Goal: Task Accomplishment & Management: Complete application form

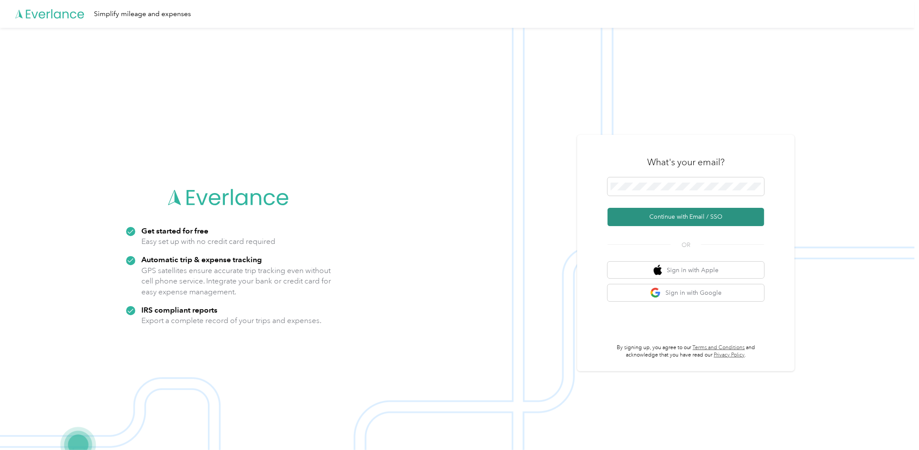
click at [653, 216] on button "Continue with Email / SSO" at bounding box center [686, 217] width 157 height 18
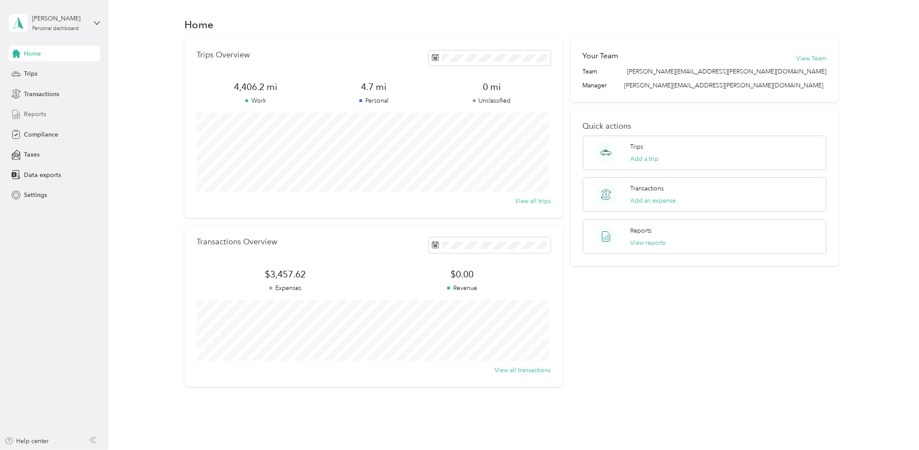
click at [41, 110] on span "Reports" at bounding box center [35, 114] width 22 height 9
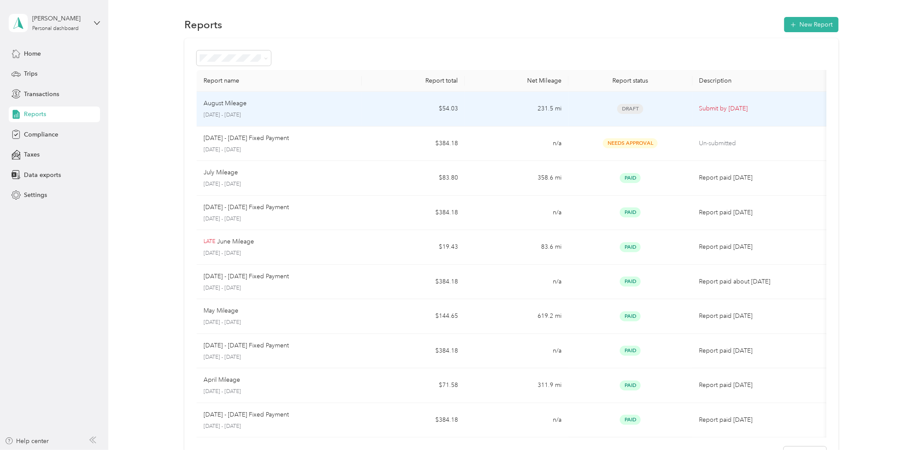
click at [505, 110] on td "231.5 mi" at bounding box center [516, 109] width 103 height 35
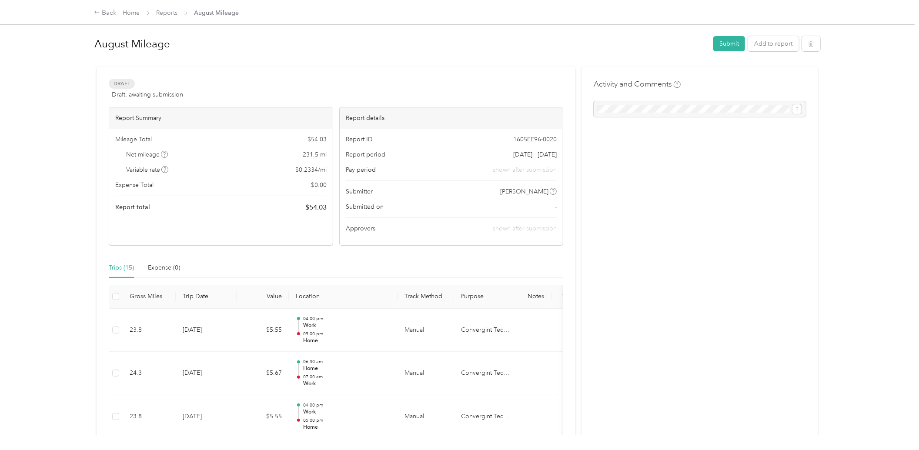
drag, startPoint x: 310, startPoint y: 66, endPoint x: 315, endPoint y: 66, distance: 5.7
click at [310, 66] on div at bounding box center [457, 62] width 726 height 9
click at [725, 44] on button "Submit" at bounding box center [730, 43] width 32 height 15
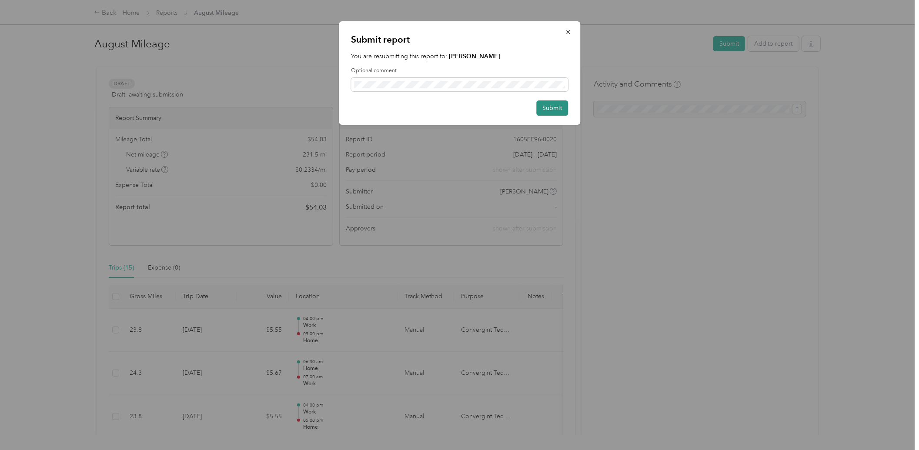
click at [547, 103] on button "Submit" at bounding box center [552, 108] width 32 height 15
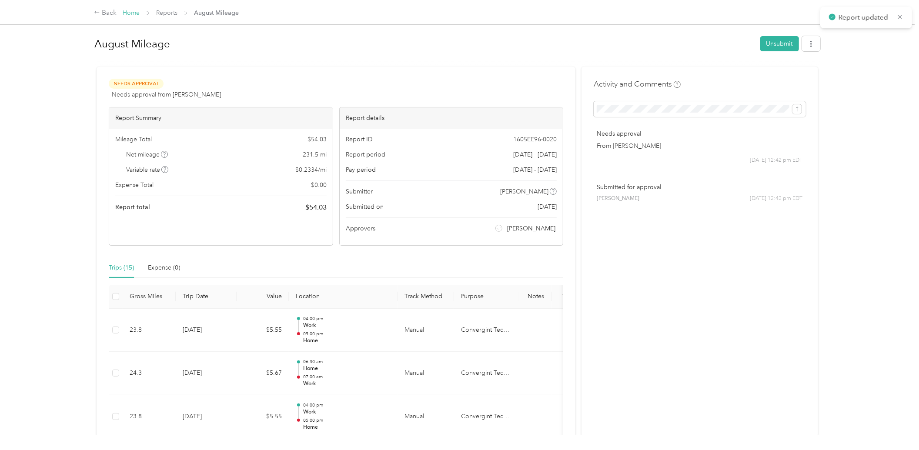
click at [134, 10] on link "Home" at bounding box center [131, 12] width 17 height 7
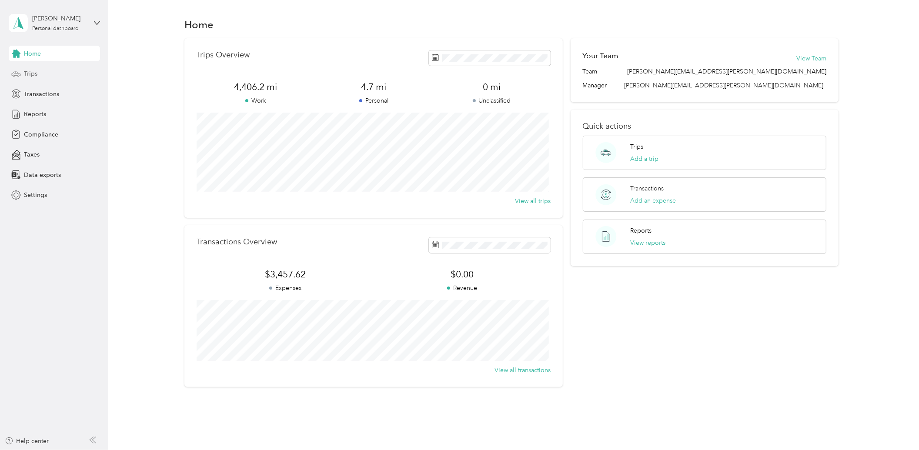
click at [41, 78] on div "Trips" at bounding box center [54, 74] width 91 height 16
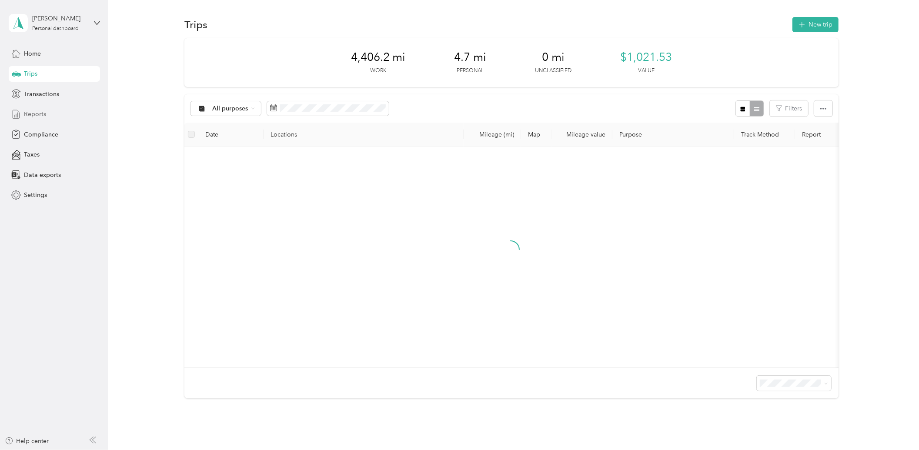
click at [53, 113] on div "Reports" at bounding box center [54, 115] width 91 height 16
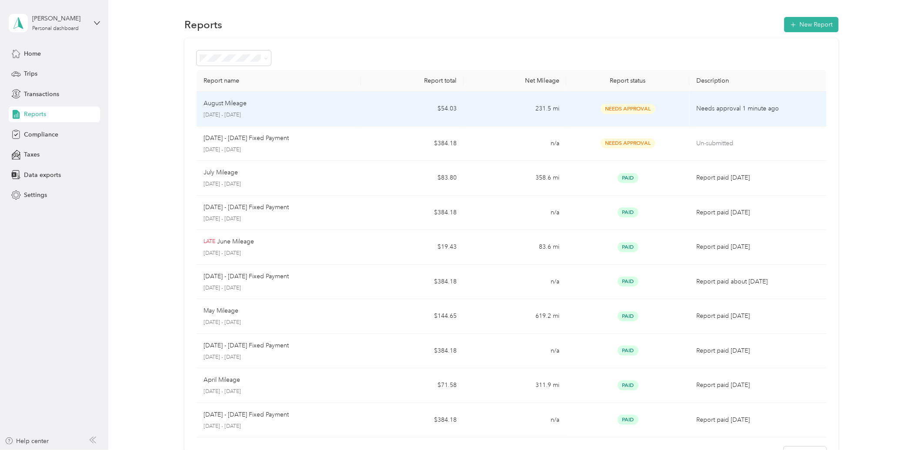
click at [312, 108] on div "August Mileage August 1 - 31, 2025" at bounding box center [279, 109] width 151 height 20
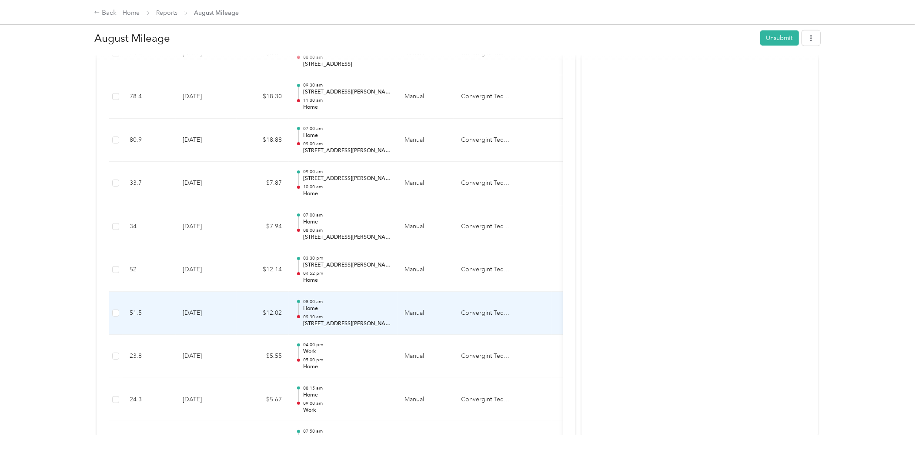
scroll to position [354, 0]
